Goal: Use online tool/utility: Utilize a website feature to perform a specific function

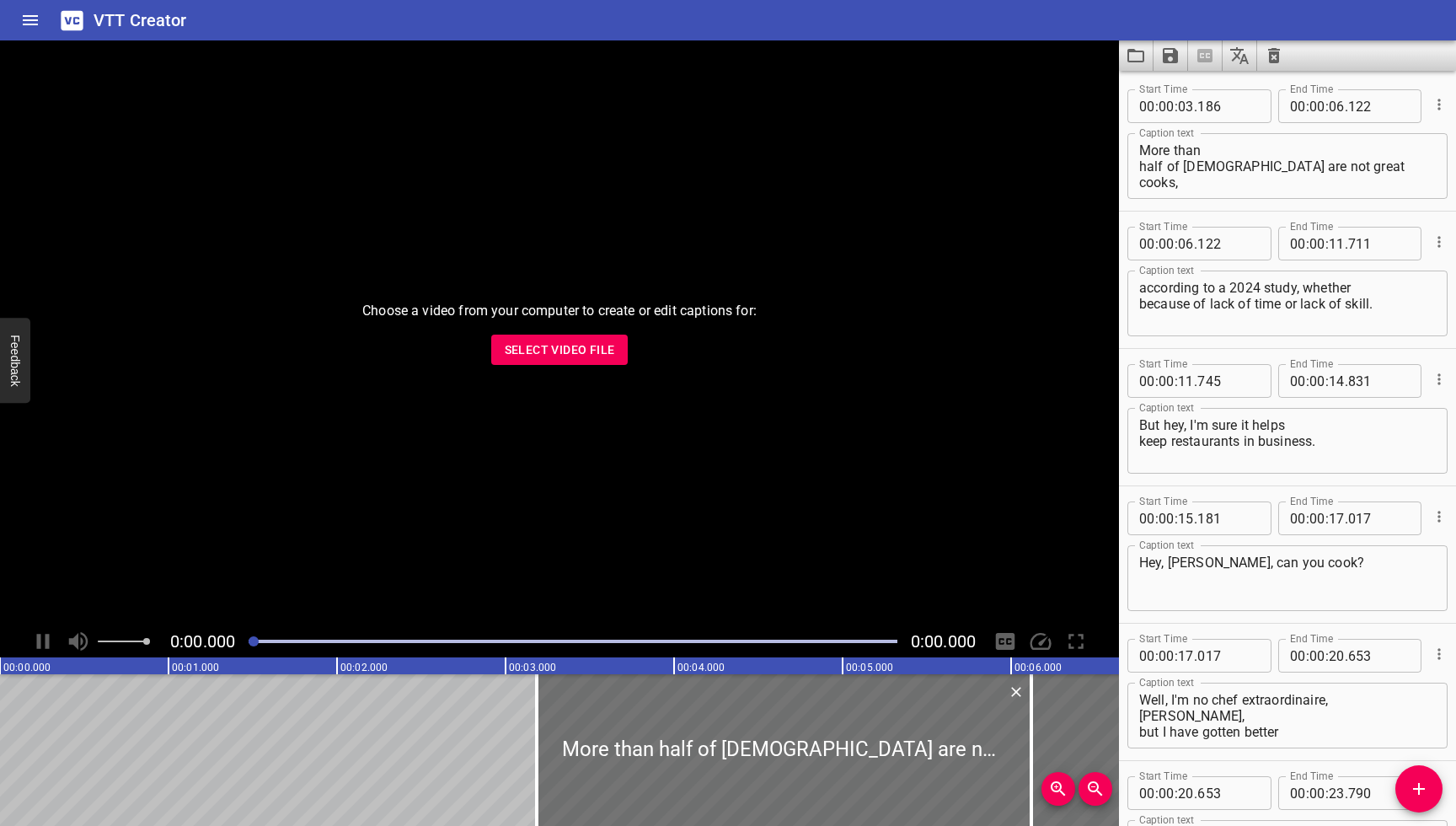
scroll to position [7293, 0]
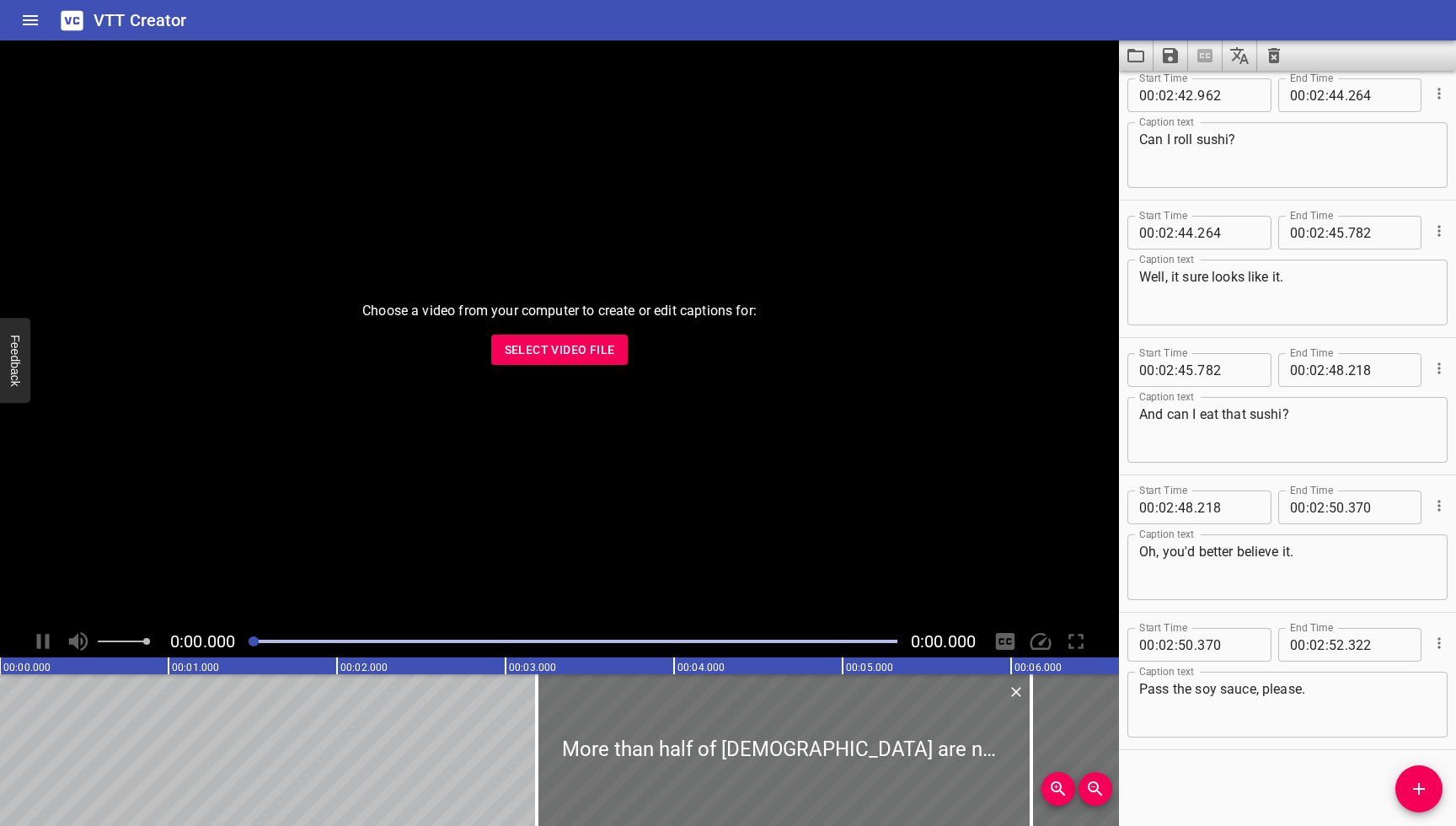
click at [1278, 55] on icon "Clear captions" at bounding box center [1273, 56] width 12 height 15
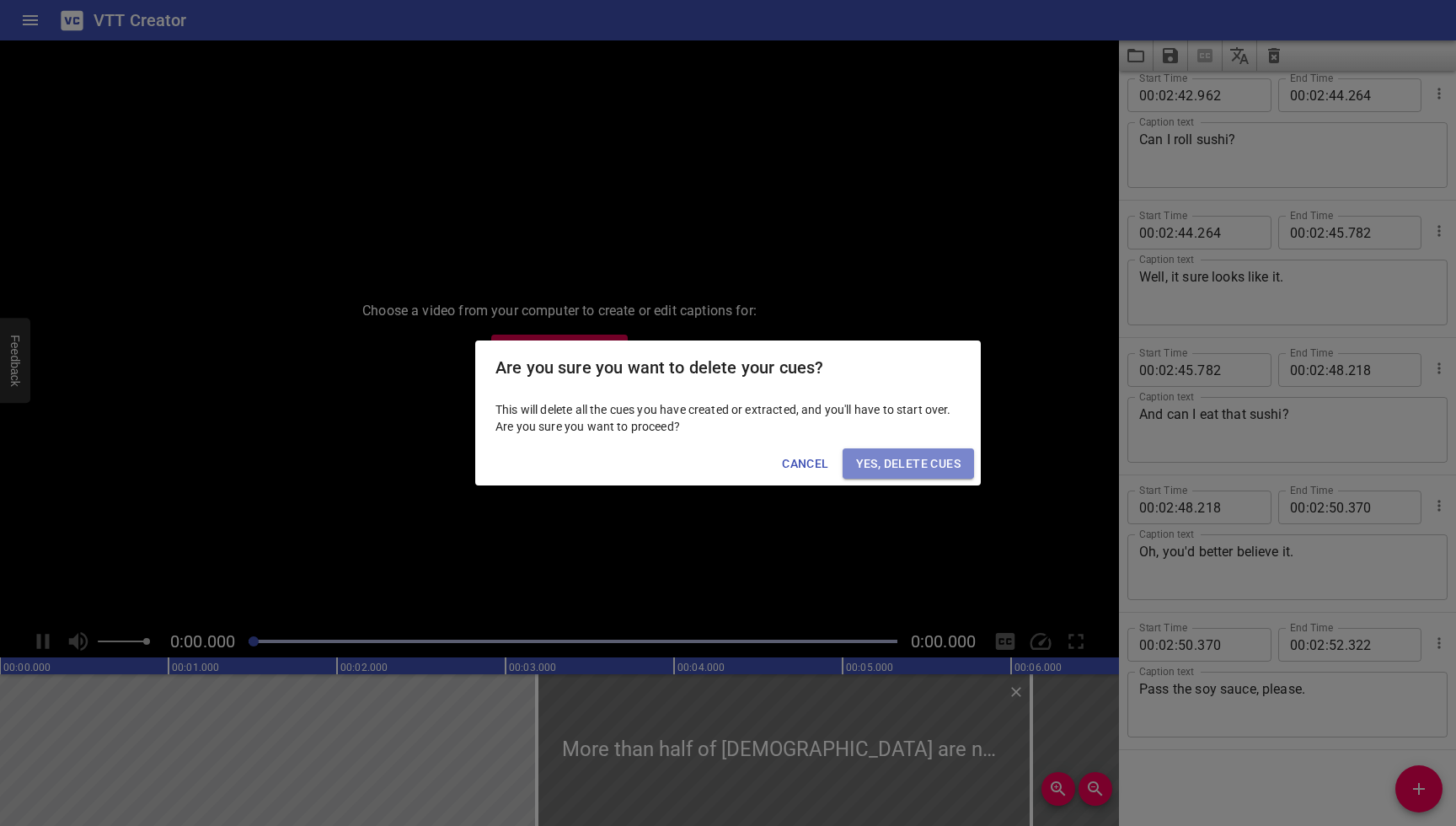
click at [951, 468] on span "Yes, Delete Cues" at bounding box center [908, 464] width 105 height 22
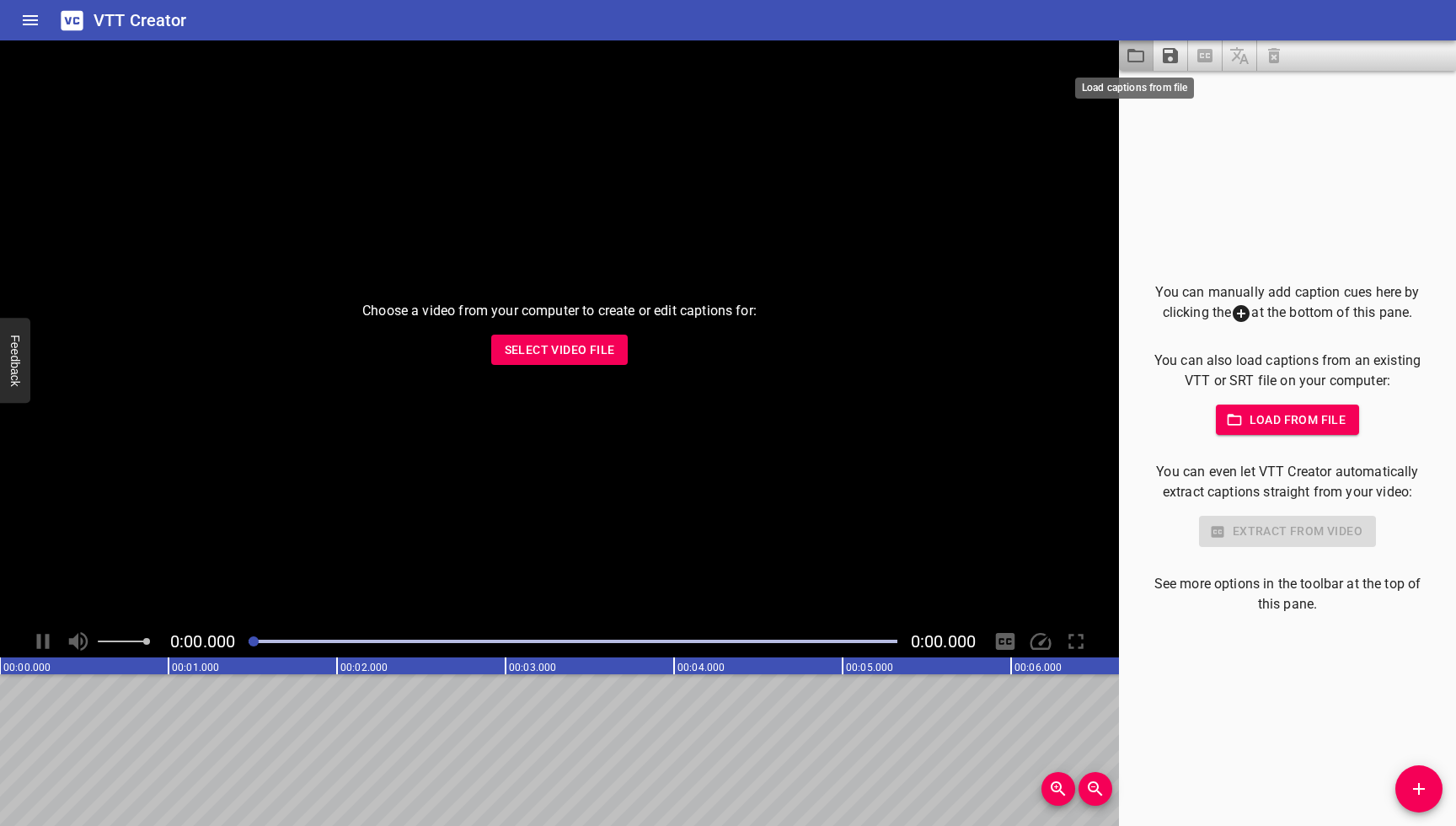
click at [1129, 61] on icon "Load captions from file" at bounding box center [1135, 56] width 17 height 13
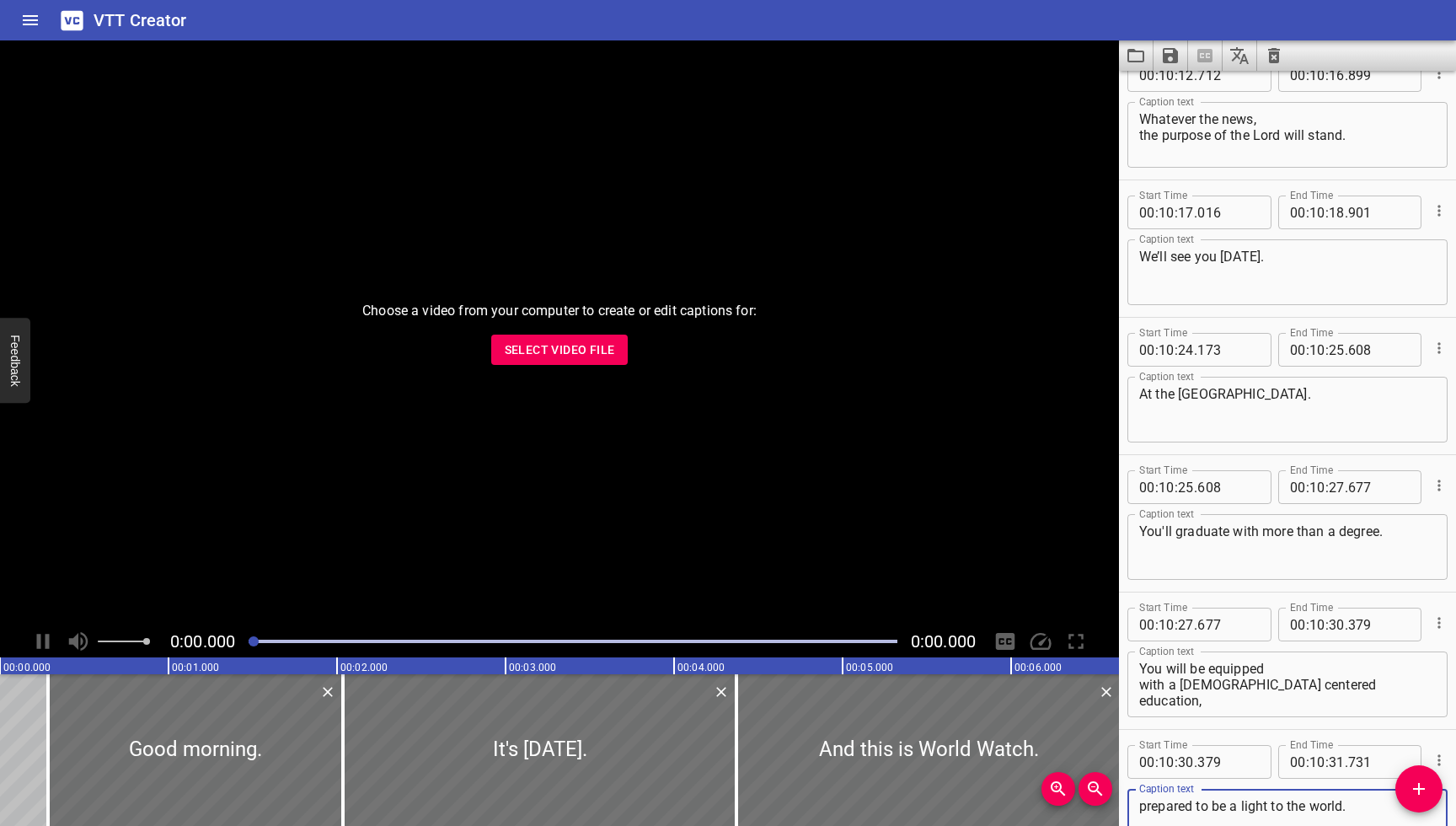
scroll to position [24745, 0]
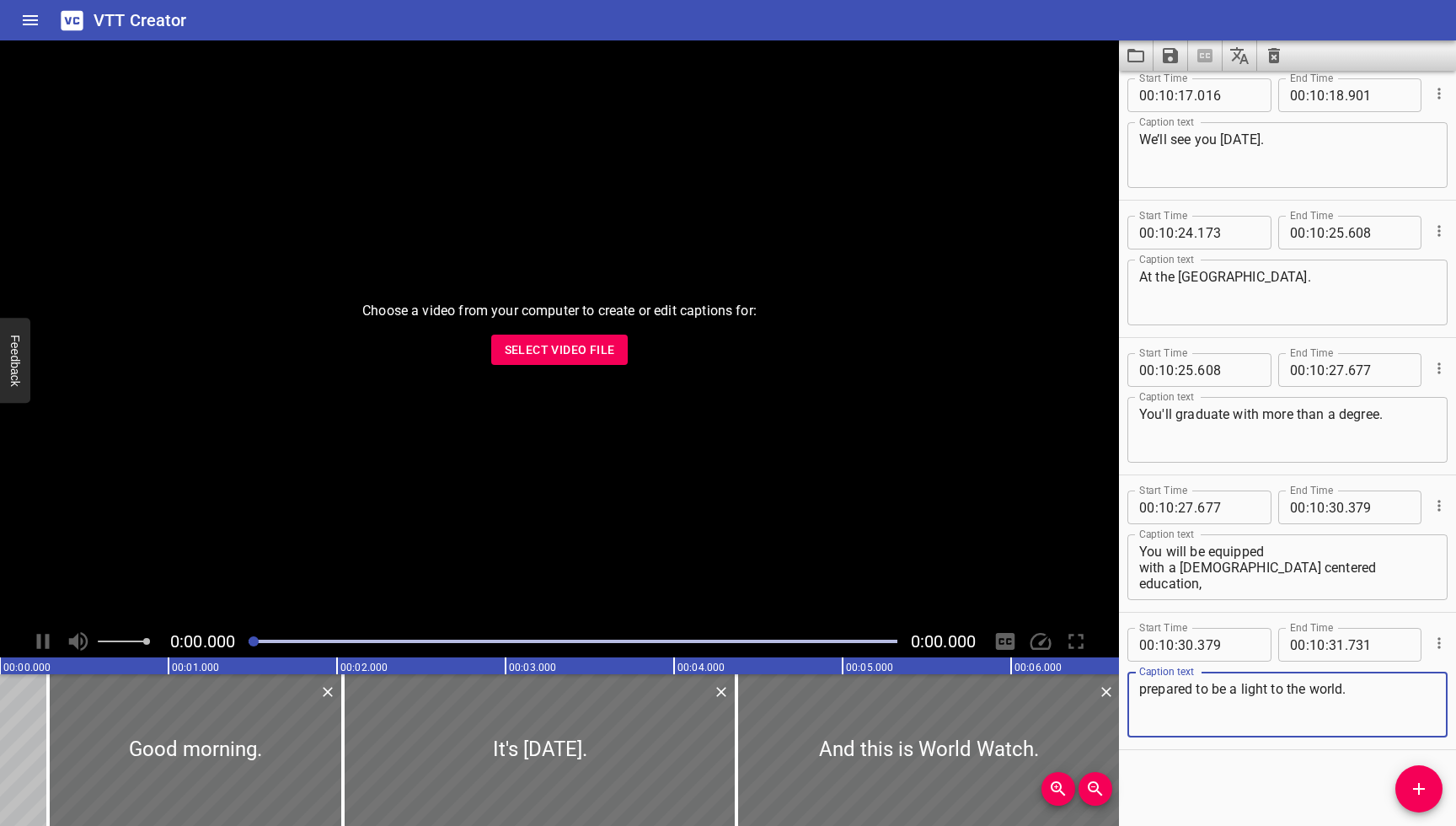
type textarea "prepared to be a light to the world."
click at [1170, 62] on icon "Save captions to file" at bounding box center [1170, 56] width 15 height 15
click at [1180, 86] on li "Save to VTT file" at bounding box center [1215, 93] width 124 height 30
click at [1273, 54] on icon "Clear captions" at bounding box center [1273, 56] width 12 height 15
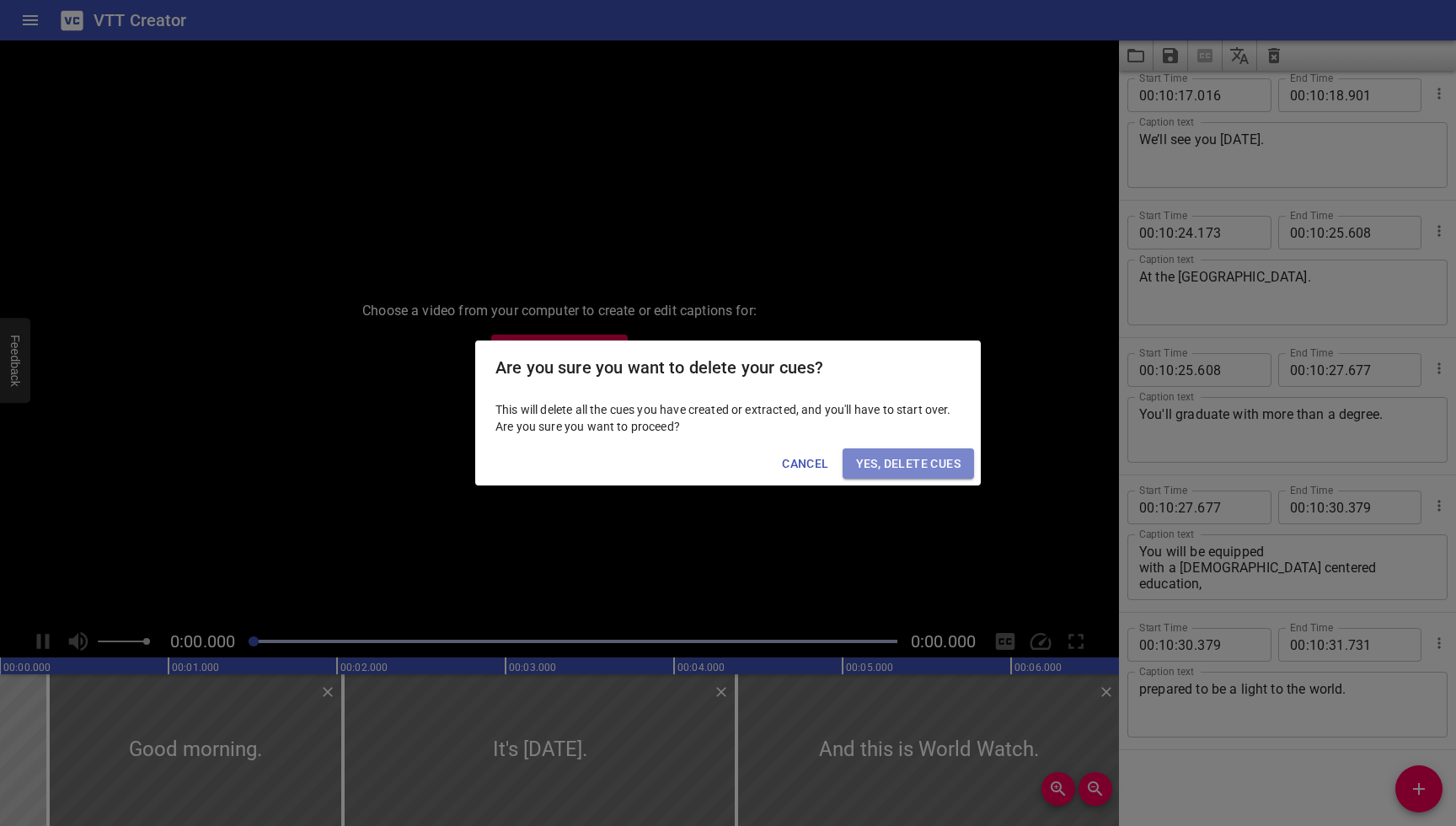
click at [948, 469] on span "Yes, Delete Cues" at bounding box center [908, 464] width 105 height 22
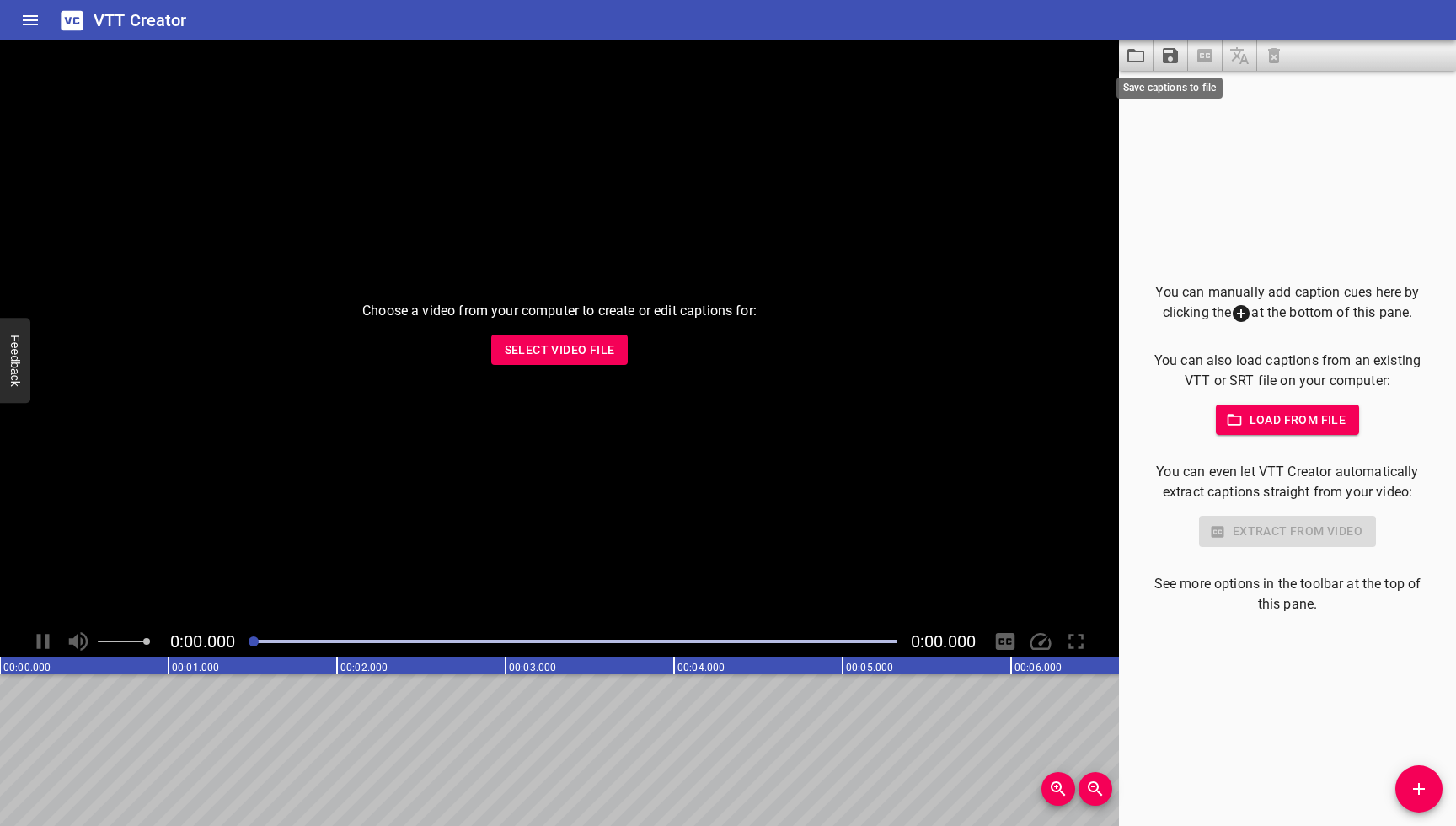
click at [1172, 50] on icon "Save captions to file" at bounding box center [1170, 56] width 21 height 21
click at [1171, 220] on div at bounding box center [728, 413] width 1456 height 826
click at [1130, 57] on icon "Load captions from file" at bounding box center [1135, 56] width 21 height 21
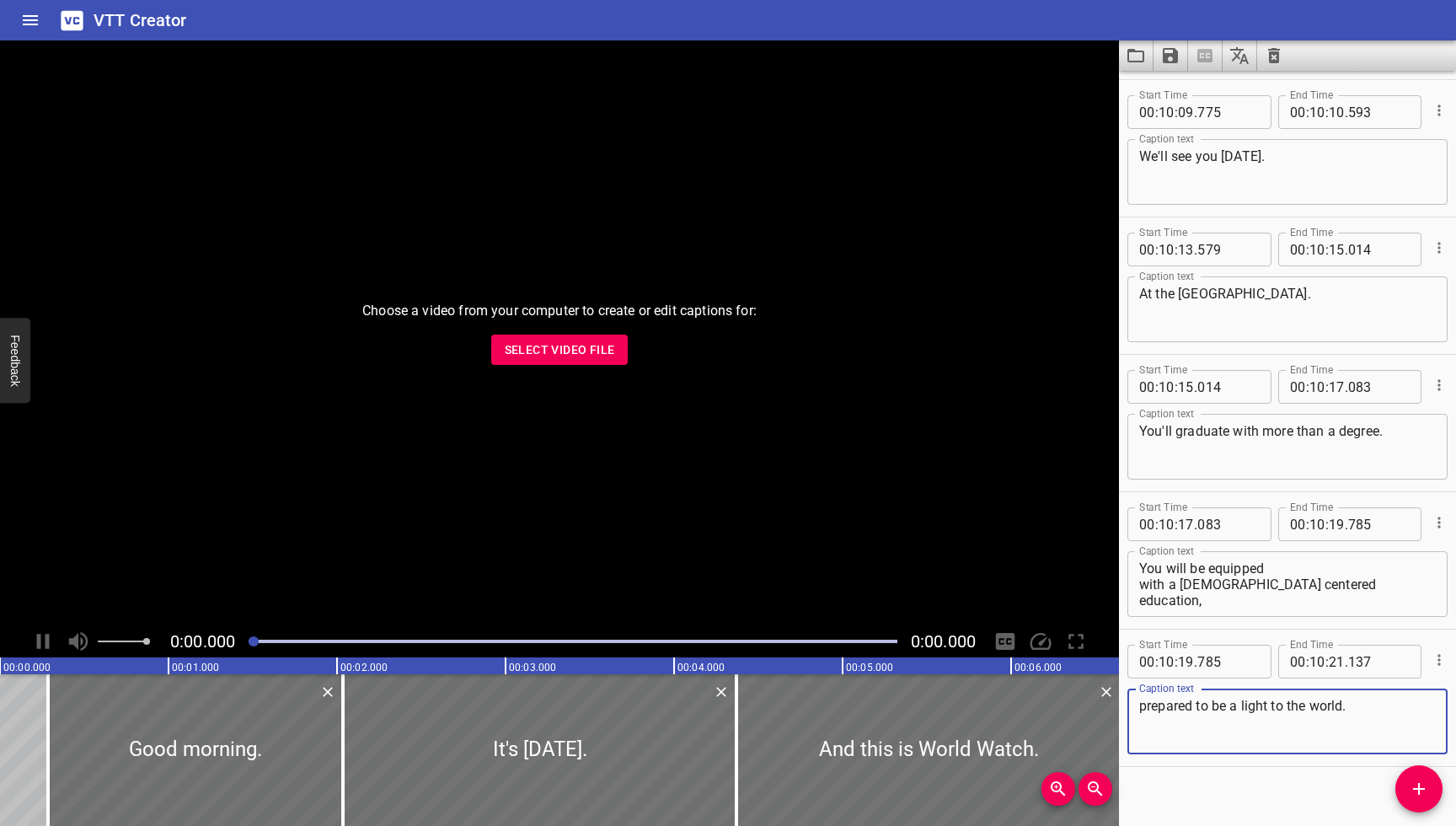
scroll to position [24333, 0]
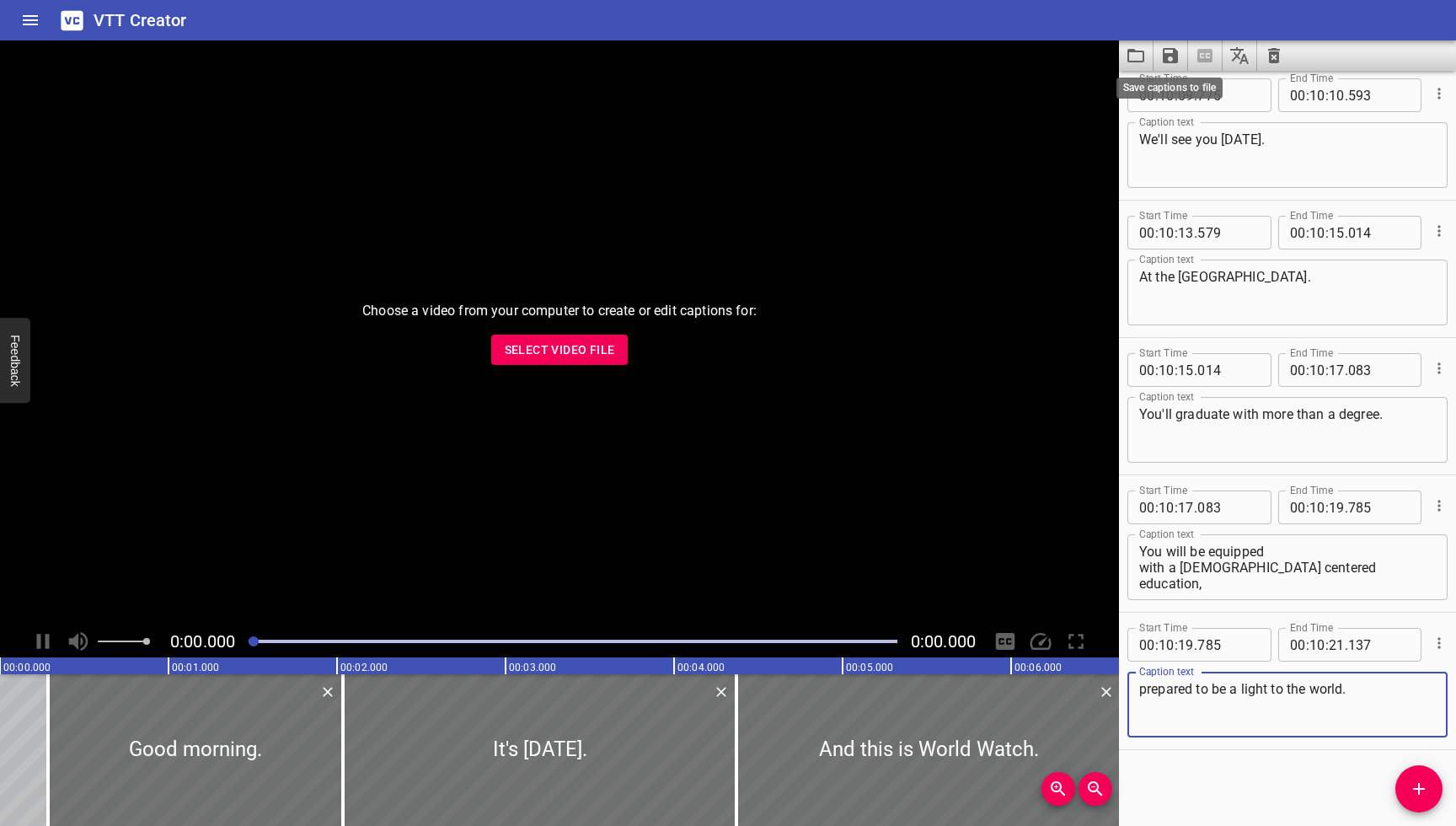
type textarea "prepared to be a light to the world."
click at [1169, 47] on icon "Save captions to file" at bounding box center [1170, 56] width 21 height 21
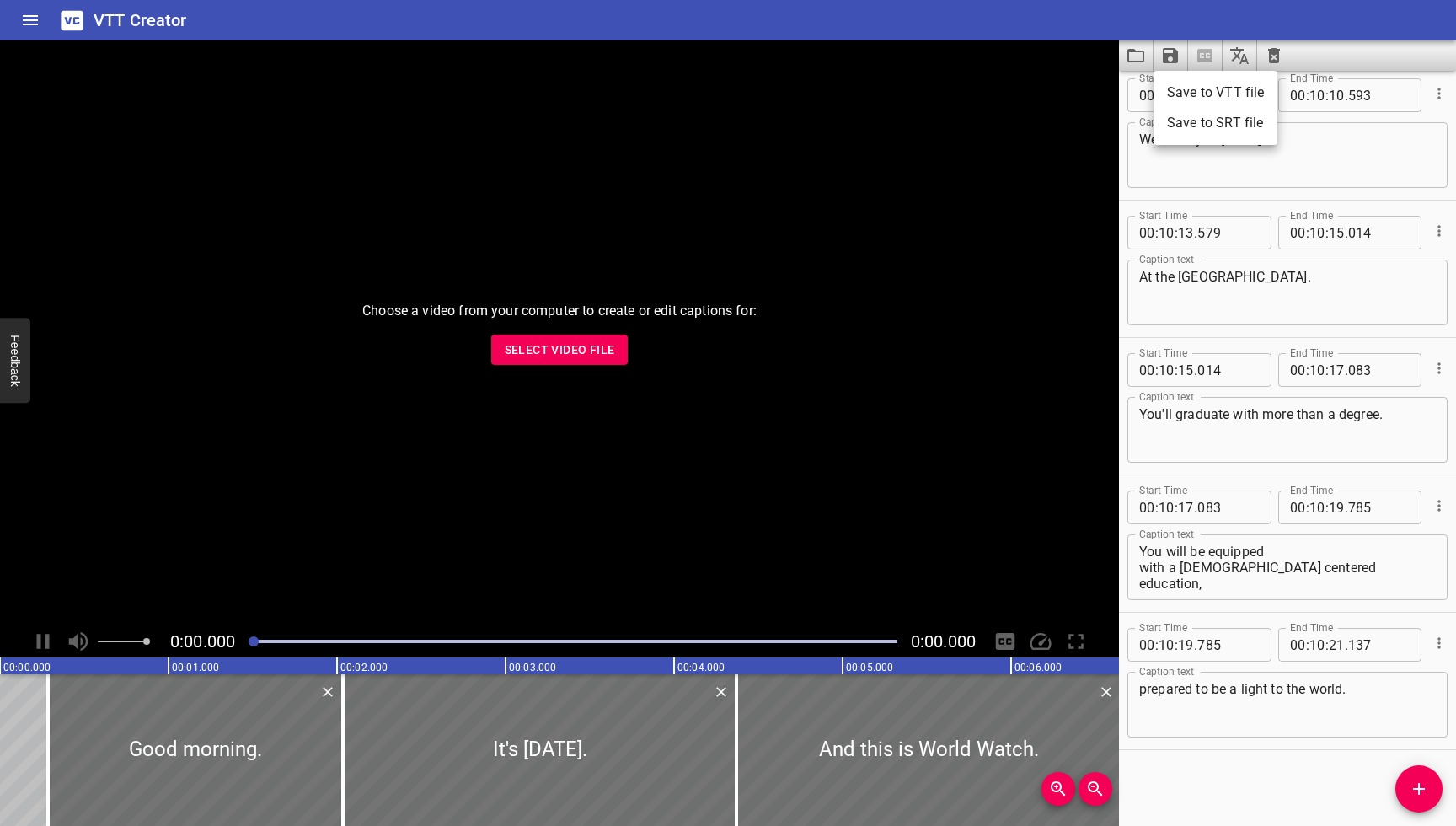
click at [1179, 88] on li "Save to VTT file" at bounding box center [1215, 93] width 124 height 30
click at [1271, 54] on icon "Clear captions" at bounding box center [1273, 56] width 12 height 15
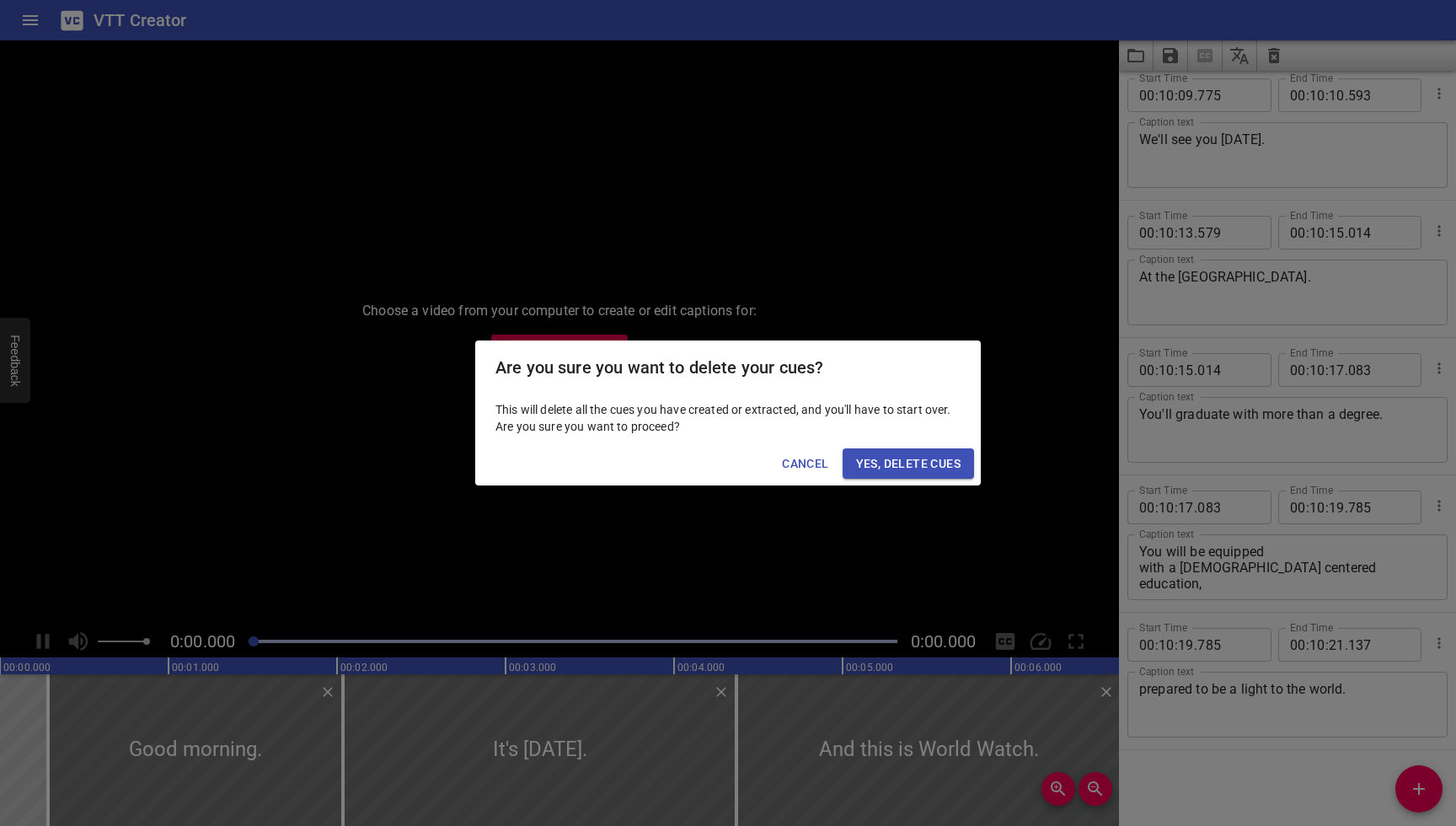
click at [955, 453] on span "Yes, Delete Cues" at bounding box center [908, 464] width 105 height 22
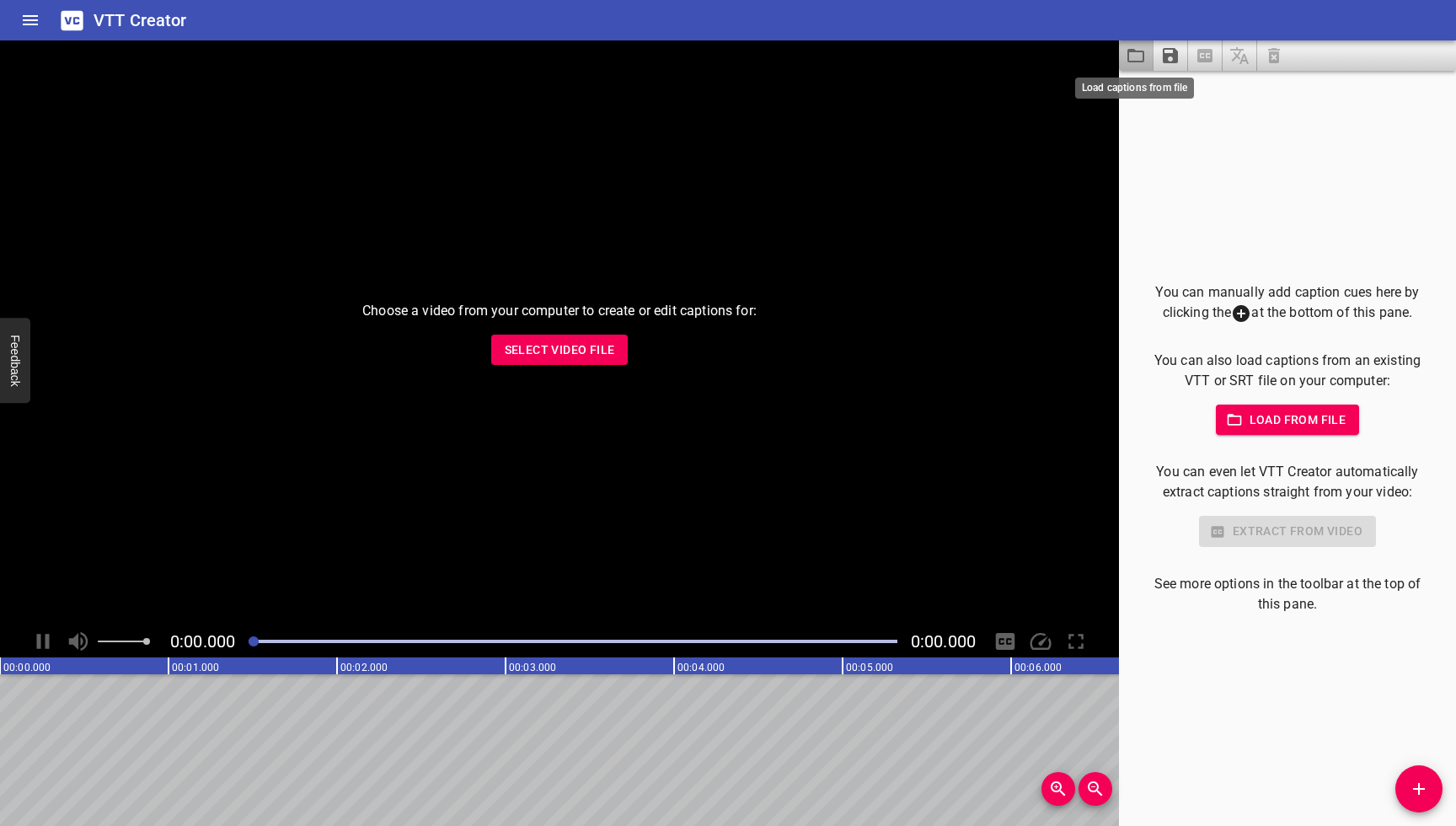
click at [1138, 65] on icon "Load captions from file" at bounding box center [1135, 56] width 21 height 21
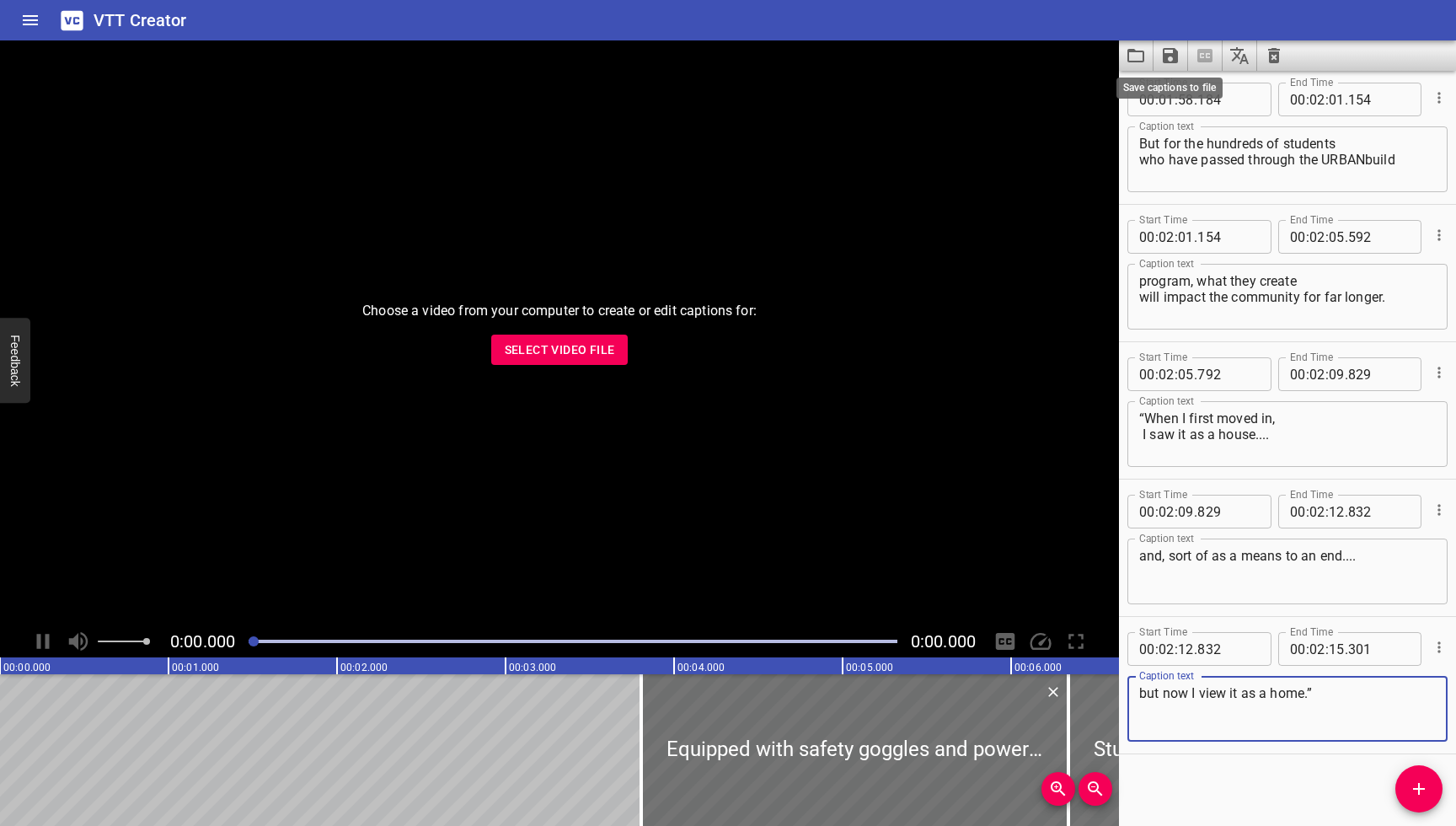
scroll to position [4683, 0]
type textarea "but now I view it as a home.”"
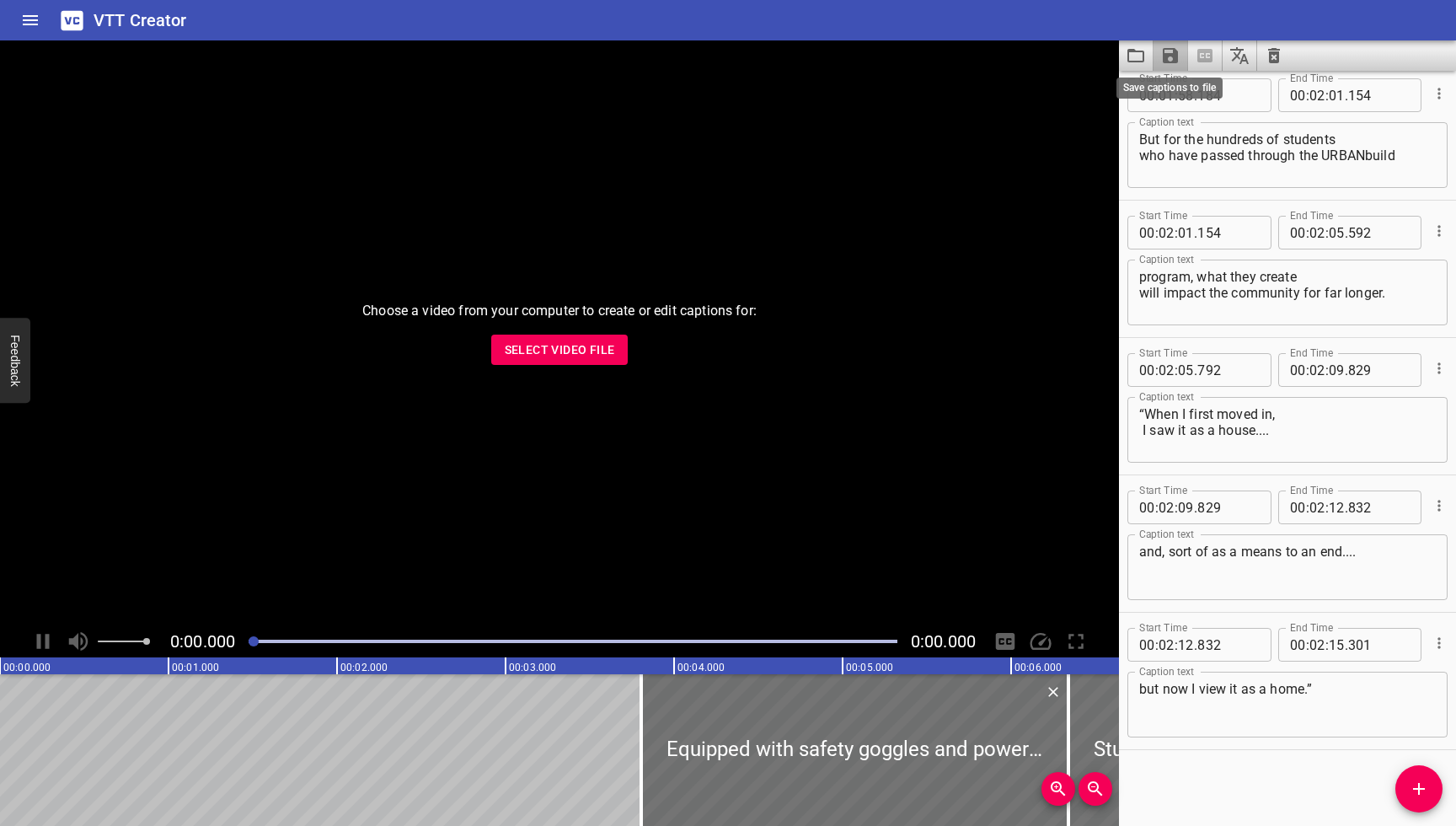
click at [1171, 59] on icon "Save captions to file" at bounding box center [1170, 56] width 21 height 21
click at [1188, 90] on li "Save to VTT file" at bounding box center [1215, 93] width 124 height 30
